Goal: Find specific page/section: Find specific page/section

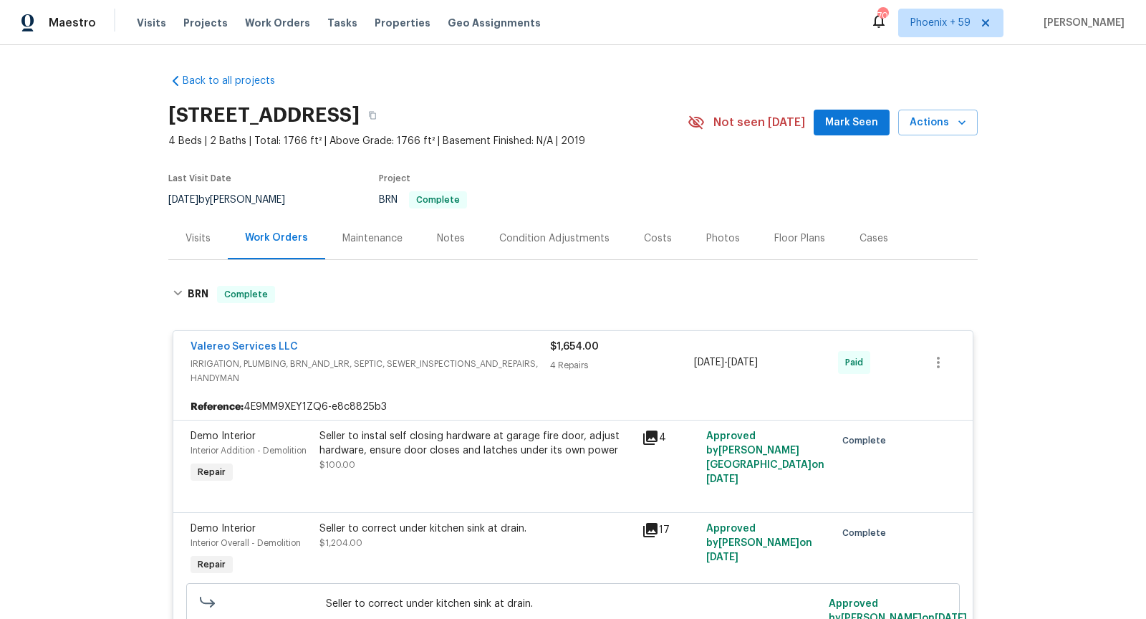
click at [195, 21] on span "Projects" at bounding box center [205, 23] width 44 height 14
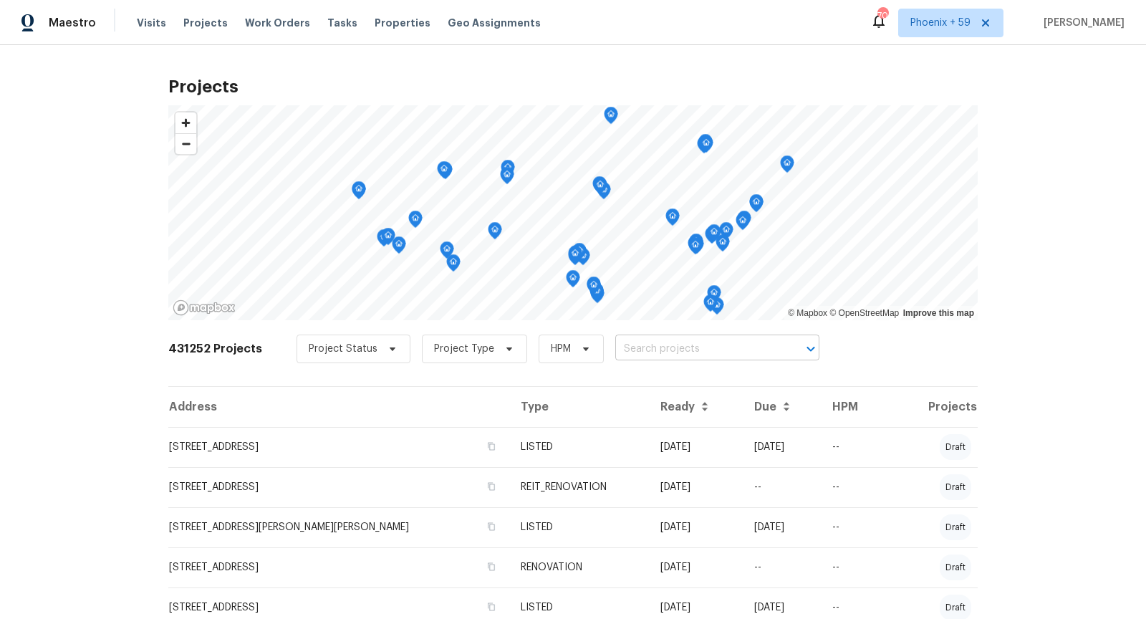
click at [620, 346] on input "text" at bounding box center [697, 349] width 164 height 22
type input "293 grafton"
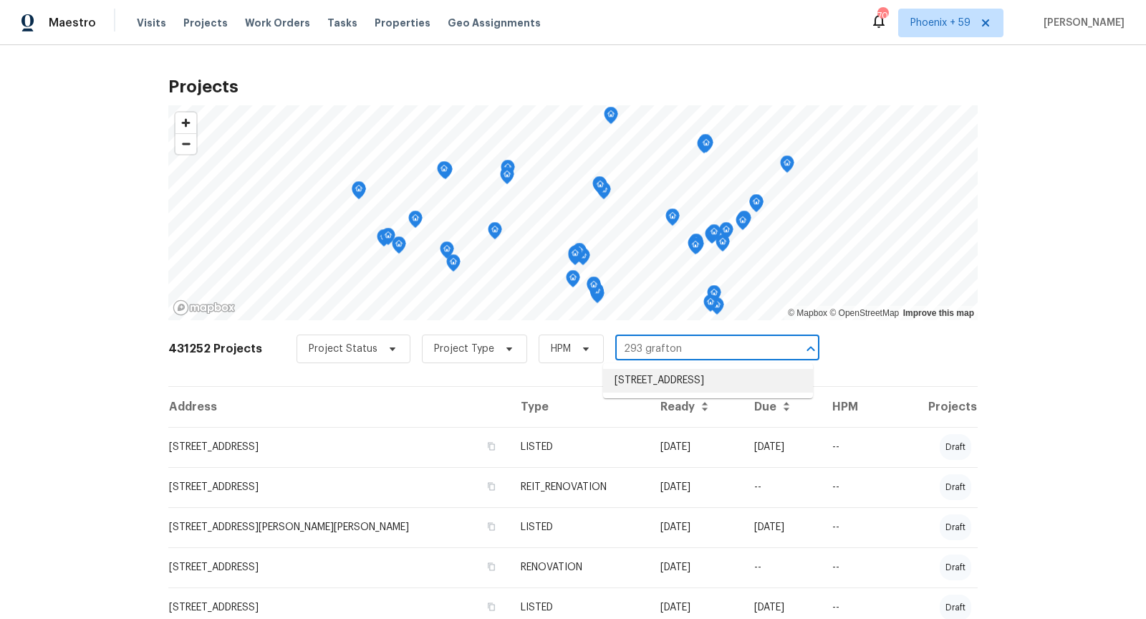
click at [704, 367] on ul "[STREET_ADDRESS]" at bounding box center [708, 380] width 210 height 35
click at [708, 390] on li "[STREET_ADDRESS]" at bounding box center [708, 381] width 210 height 24
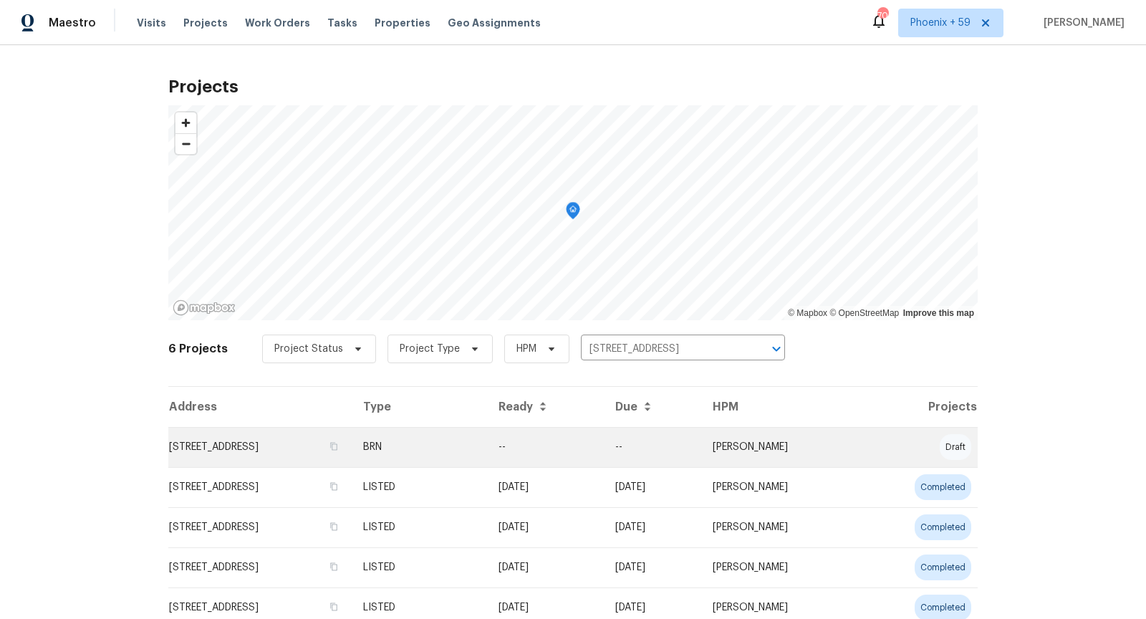
click at [255, 450] on td "[STREET_ADDRESS]" at bounding box center [259, 447] width 183 height 40
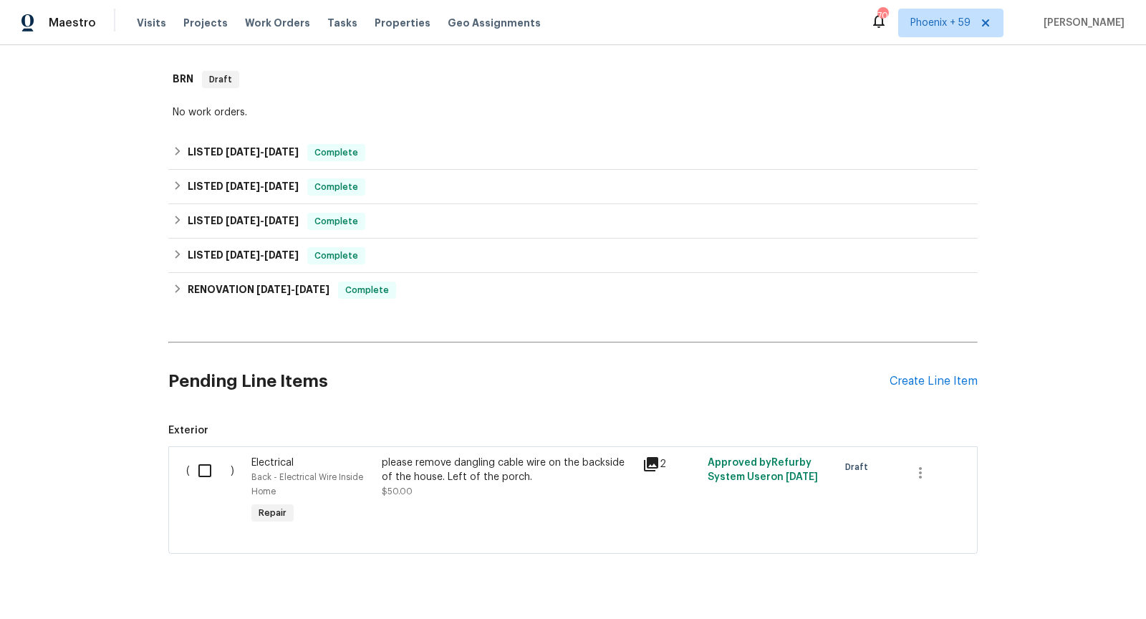
scroll to position [216, 0]
click at [642, 455] on div "2" at bounding box center [670, 490] width 65 height 80
click at [652, 460] on icon at bounding box center [651, 462] width 14 height 14
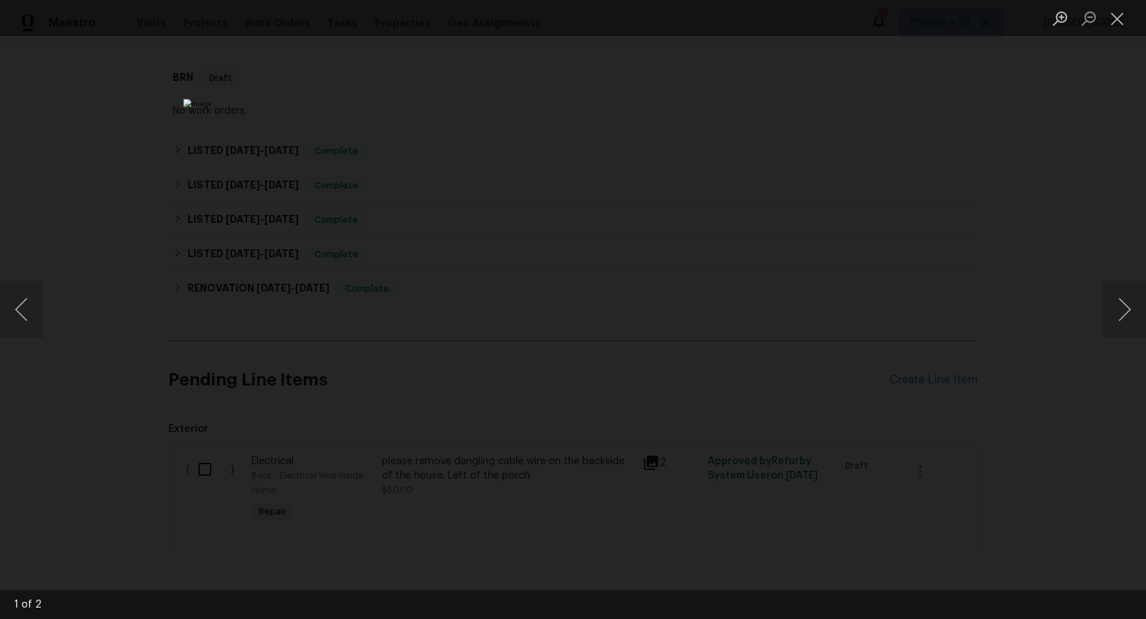
click at [921, 195] on div "Lightbox" at bounding box center [573, 309] width 1146 height 619
